Goal: Task Accomplishment & Management: Manage account settings

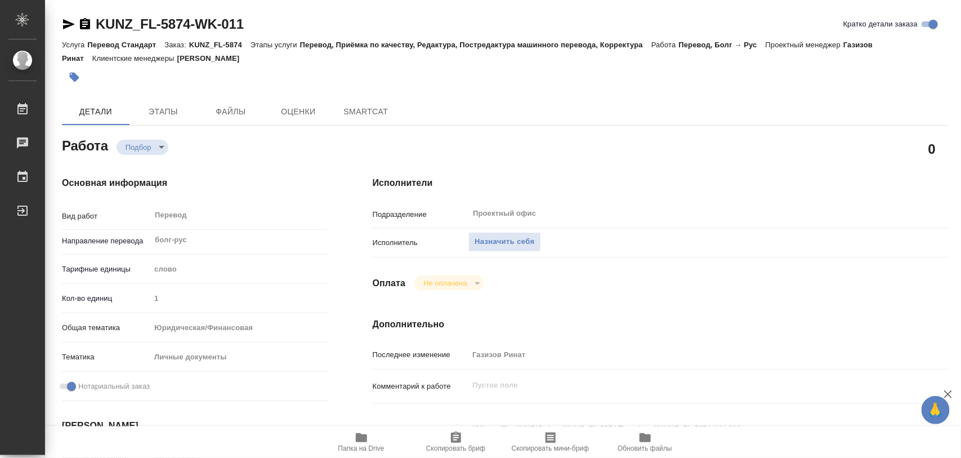
type textarea "x"
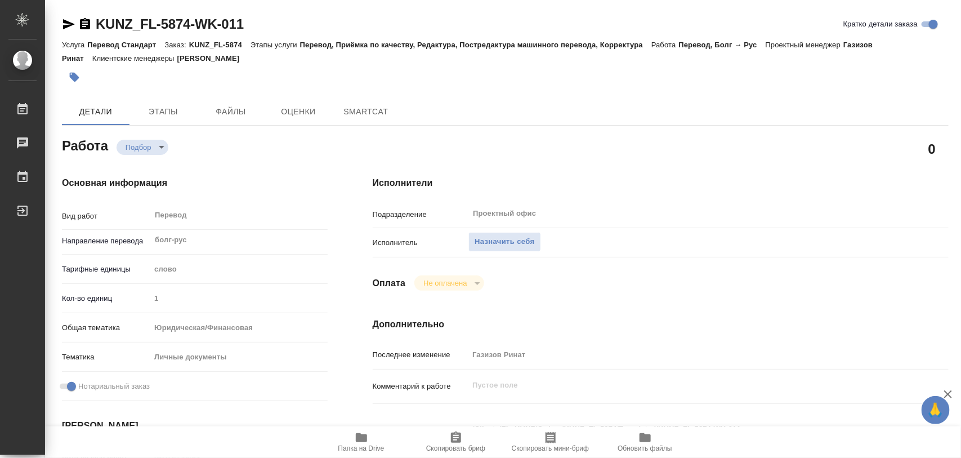
type textarea "x"
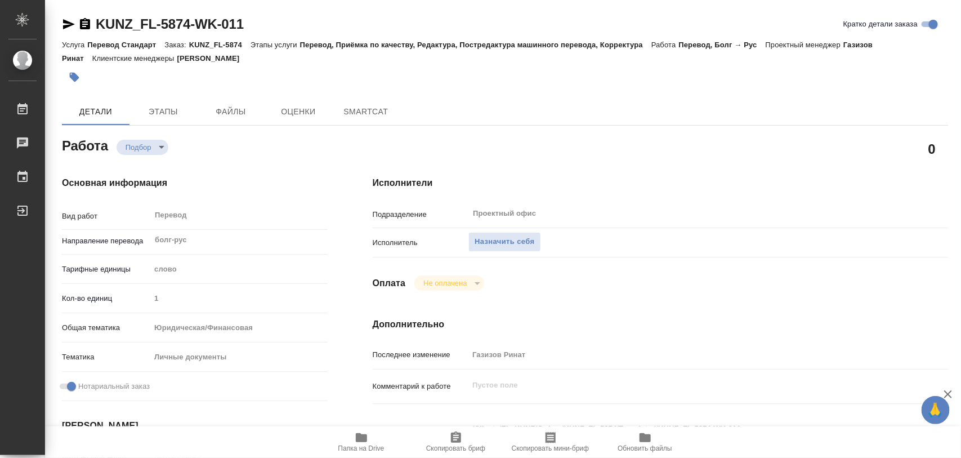
type textarea "x"
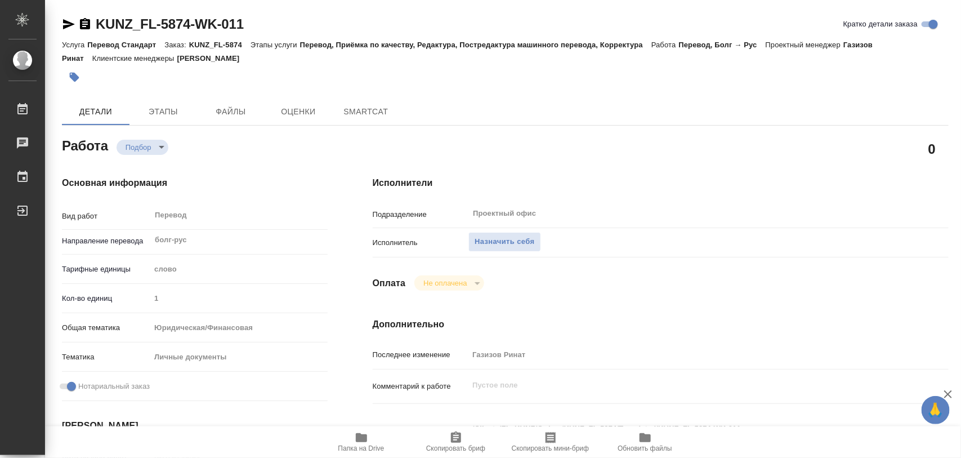
type textarea "x"
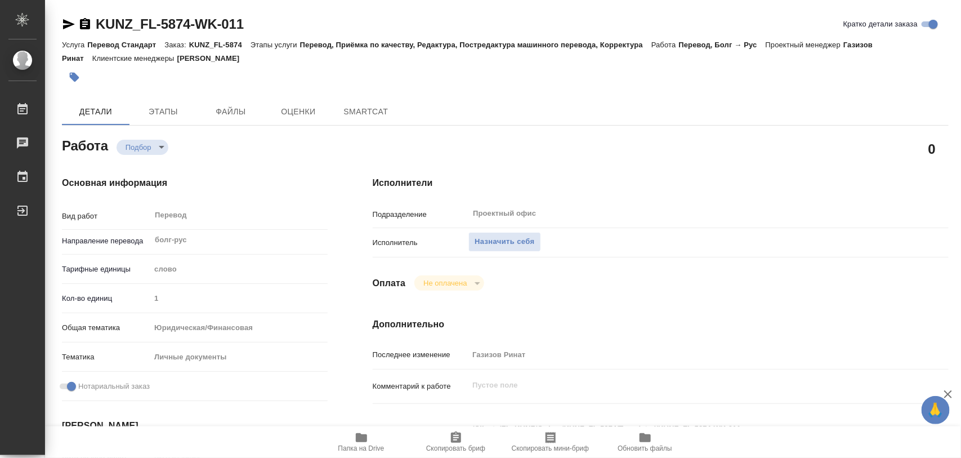
scroll to position [211, 0]
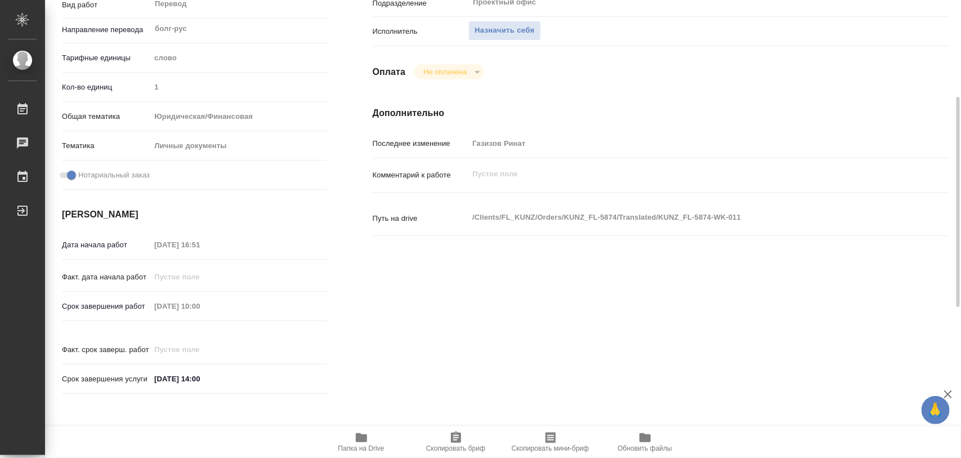
type textarea "x"
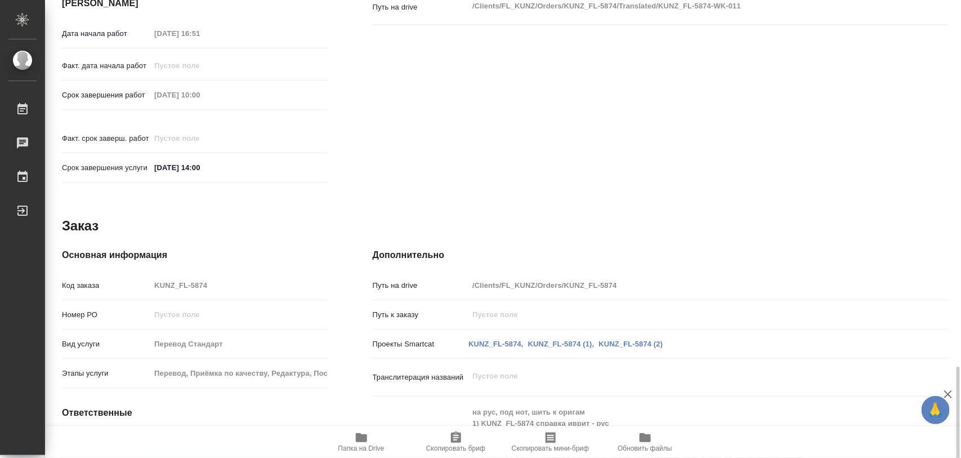
scroll to position [541, 0]
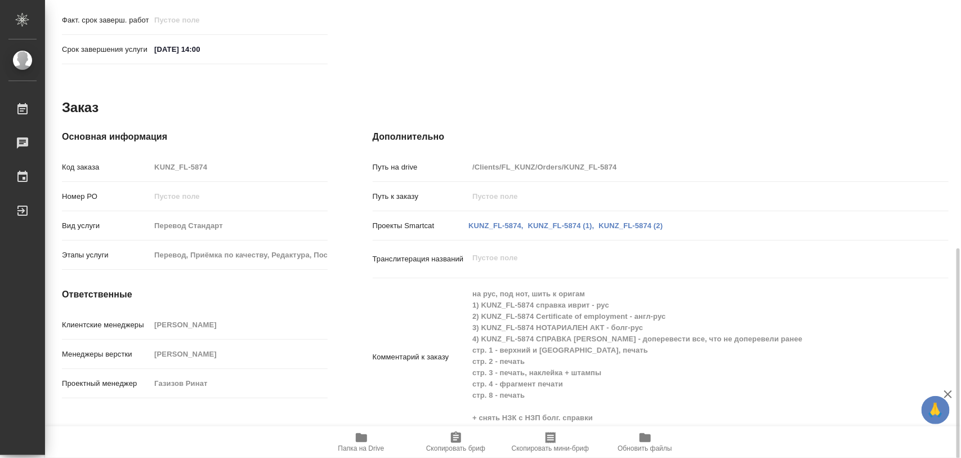
type textarea "x"
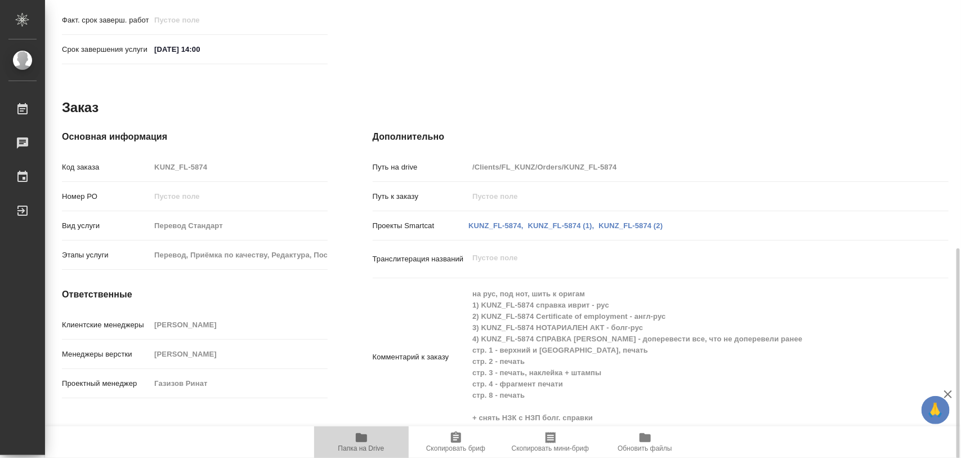
click at [367, 442] on icon "button" at bounding box center [362, 438] width 14 height 14
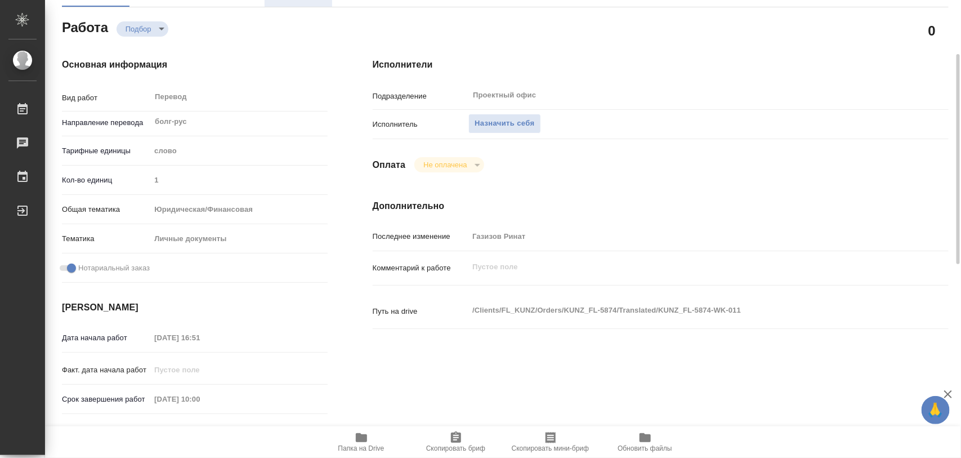
scroll to position [0, 0]
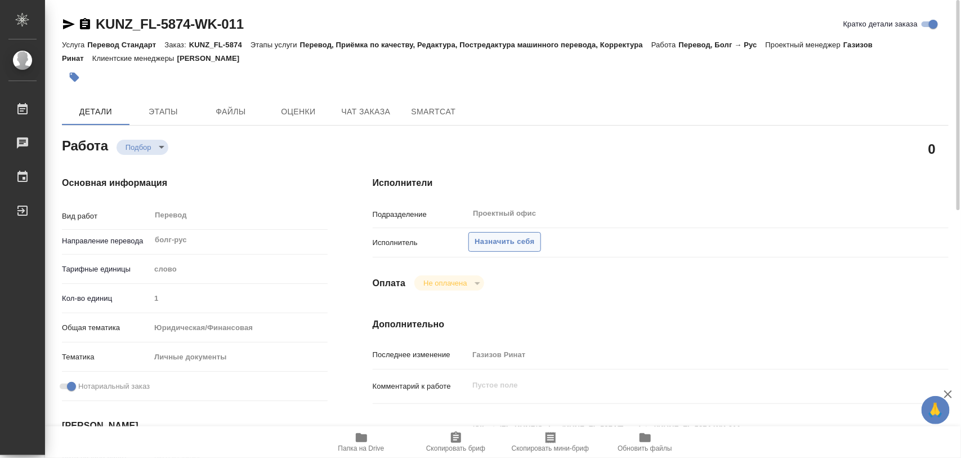
click at [493, 240] on span "Назначить себя" at bounding box center [505, 241] width 60 height 13
type textarea "x"
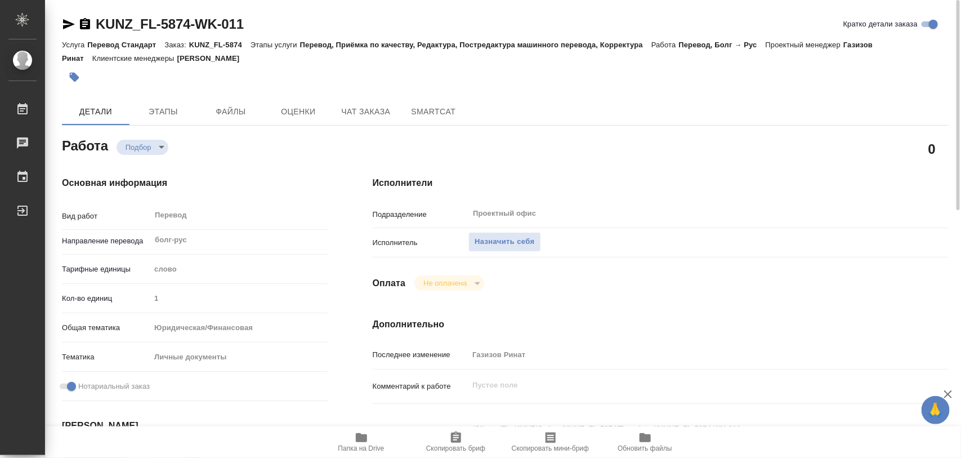
type textarea "x"
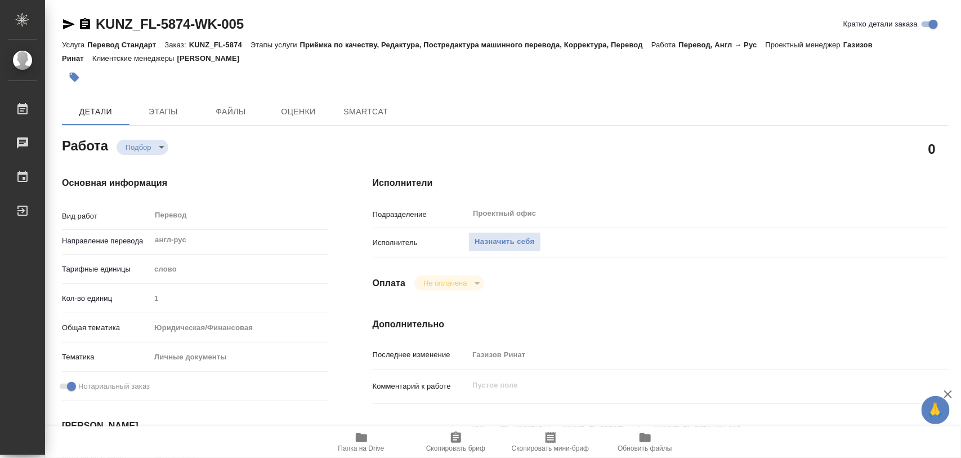
type textarea "x"
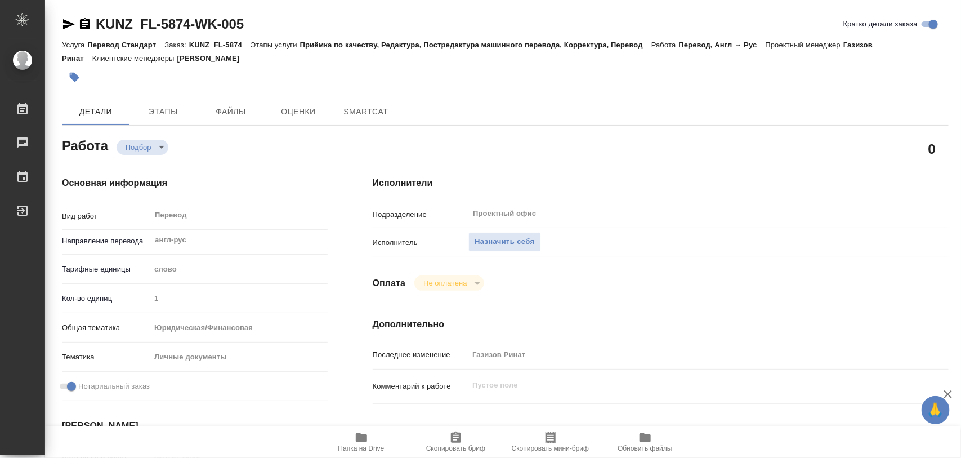
type textarea "x"
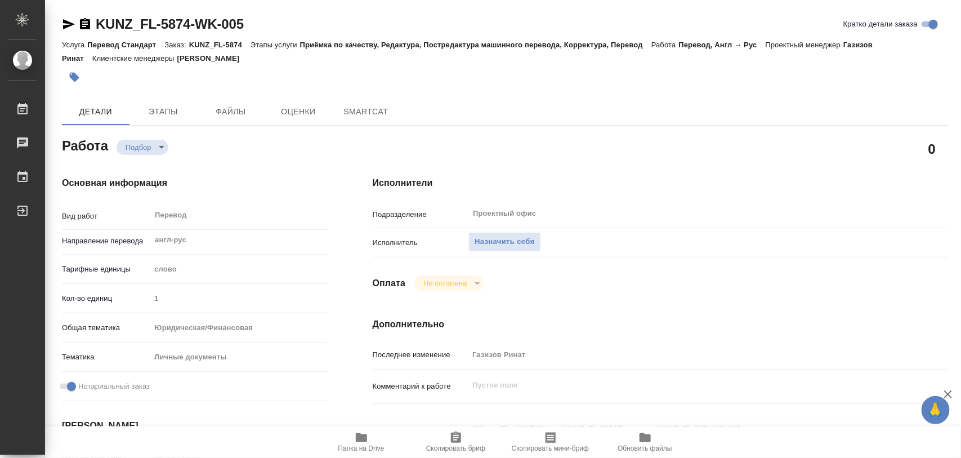
type textarea "x"
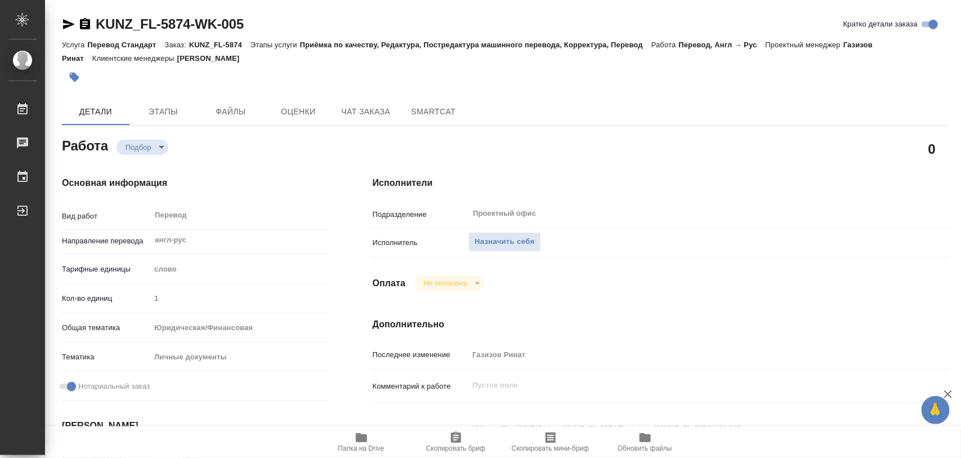
type textarea "x"
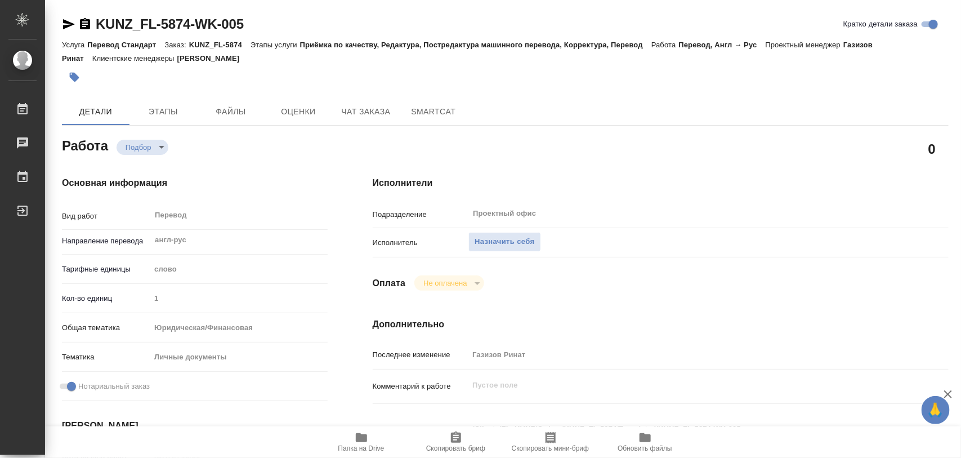
type textarea "x"
drag, startPoint x: 523, startPoint y: 238, endPoint x: 511, endPoint y: 266, distance: 30.9
click at [523, 237] on span "Назначить себя" at bounding box center [505, 241] width 60 height 13
type textarea "x"
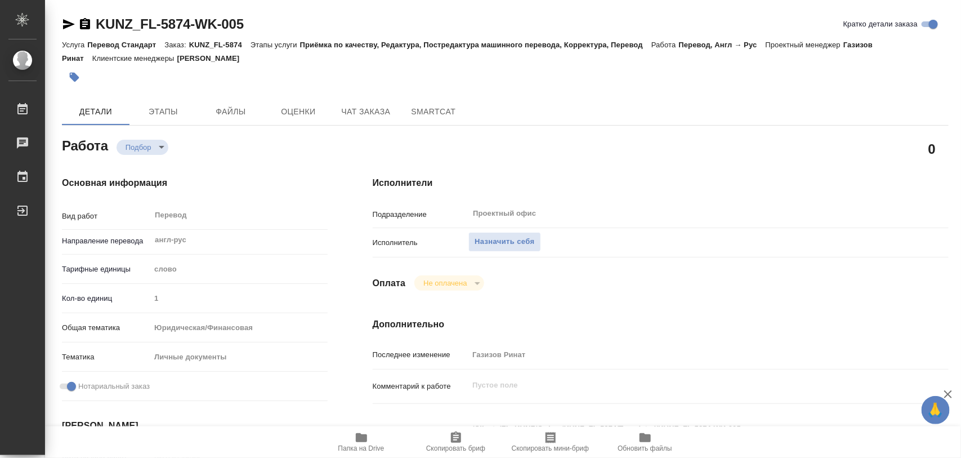
type textarea "x"
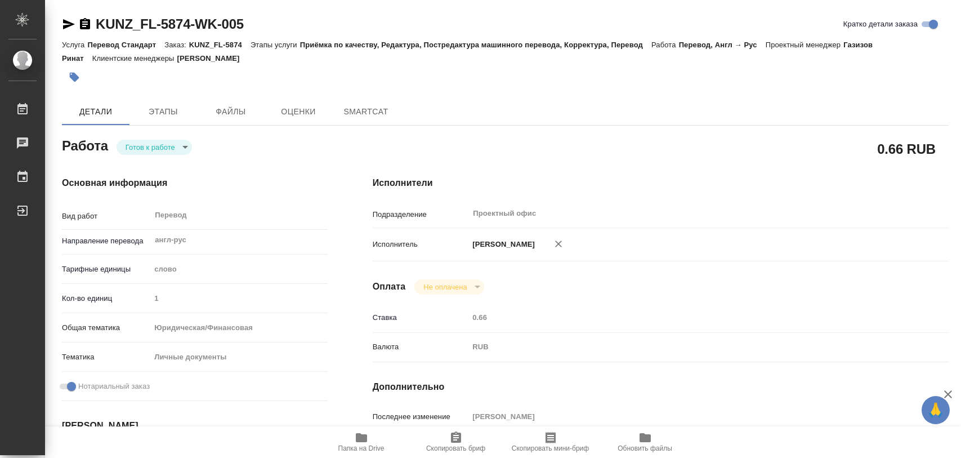
type textarea "x"
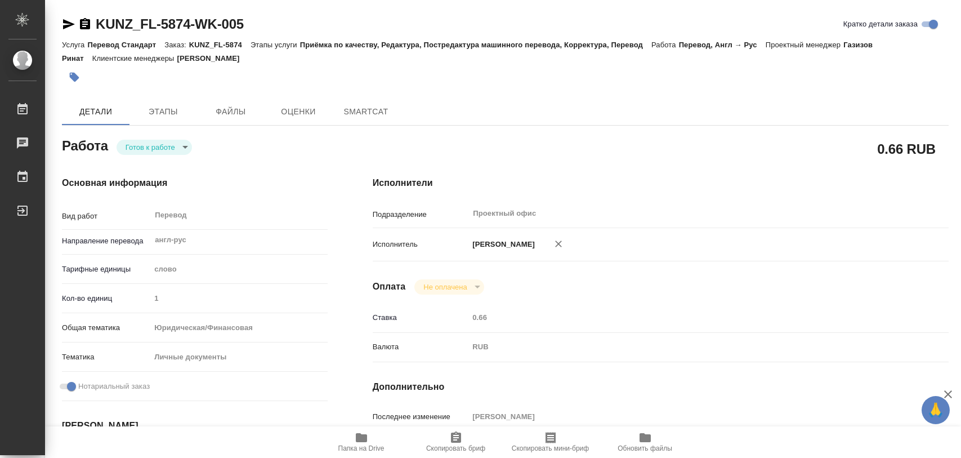
type textarea "x"
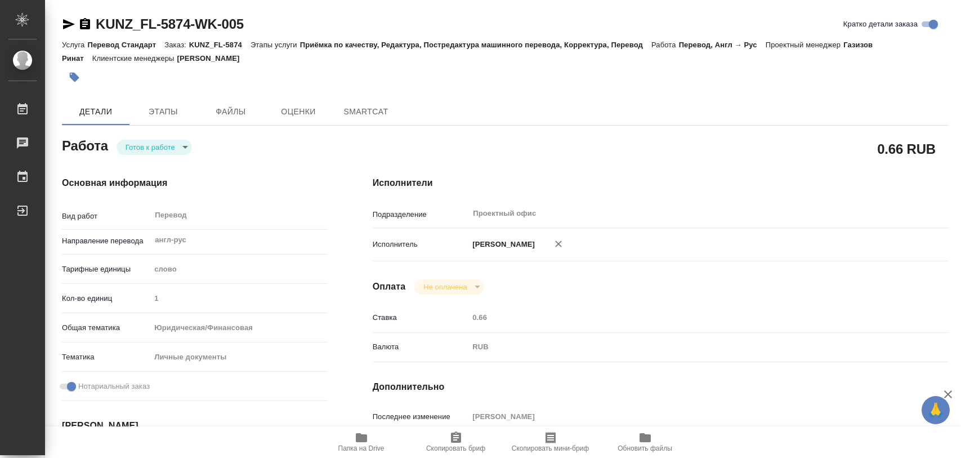
type textarea "x"
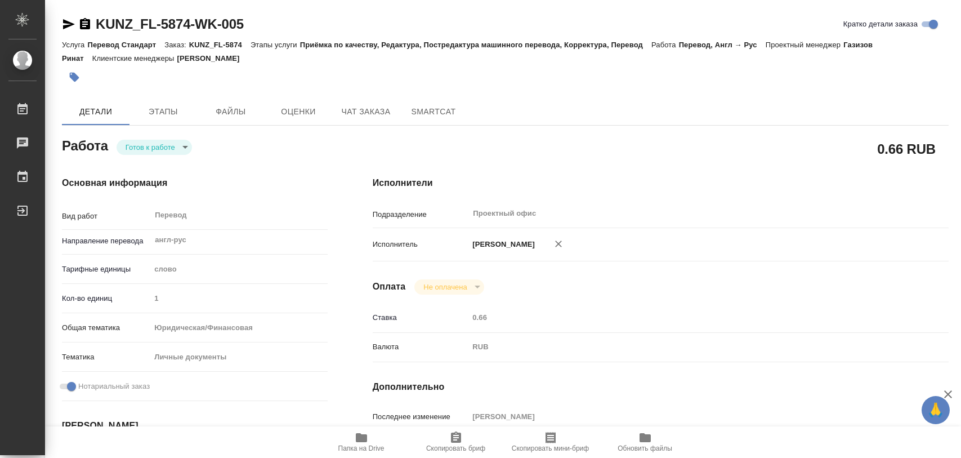
type textarea "x"
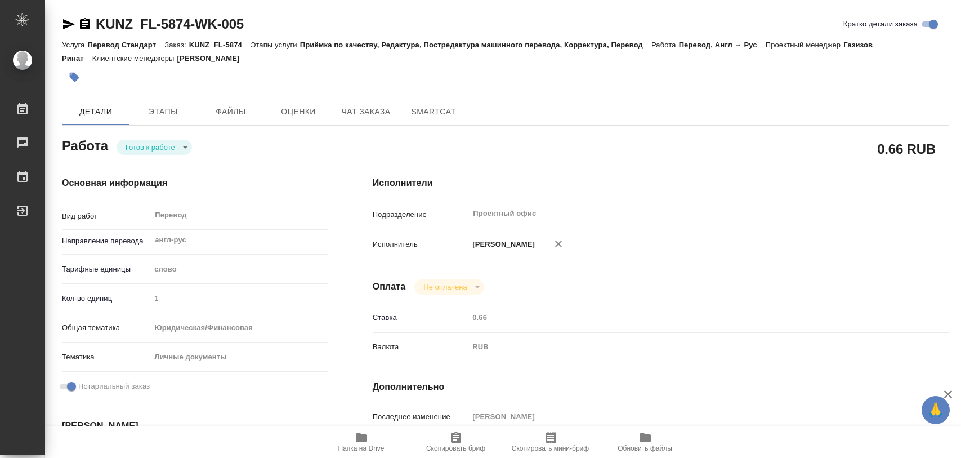
type textarea "x"
